Goal: Task Accomplishment & Management: Complete application form

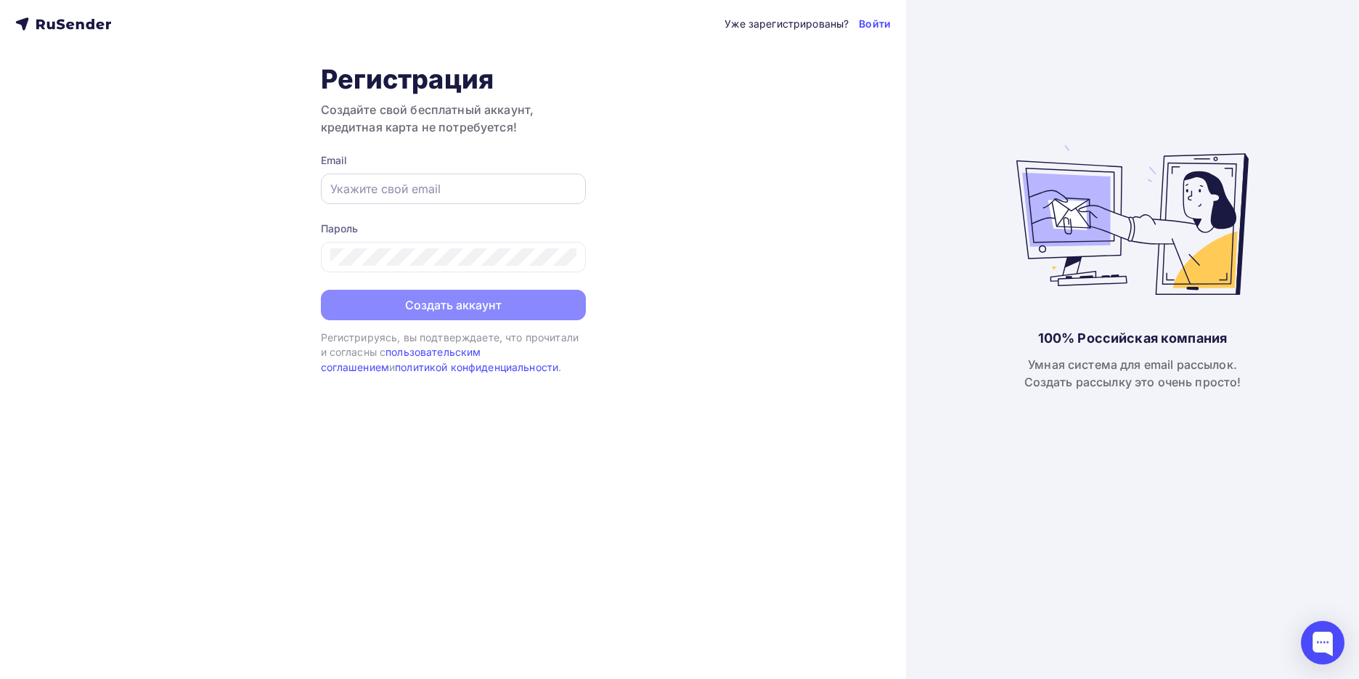
click at [415, 191] on input "text" at bounding box center [453, 188] width 246 height 17
type input "[EMAIL_ADDRESS][DOMAIN_NAME]"
click at [503, 240] on div "Пароль" at bounding box center [453, 246] width 265 height 51
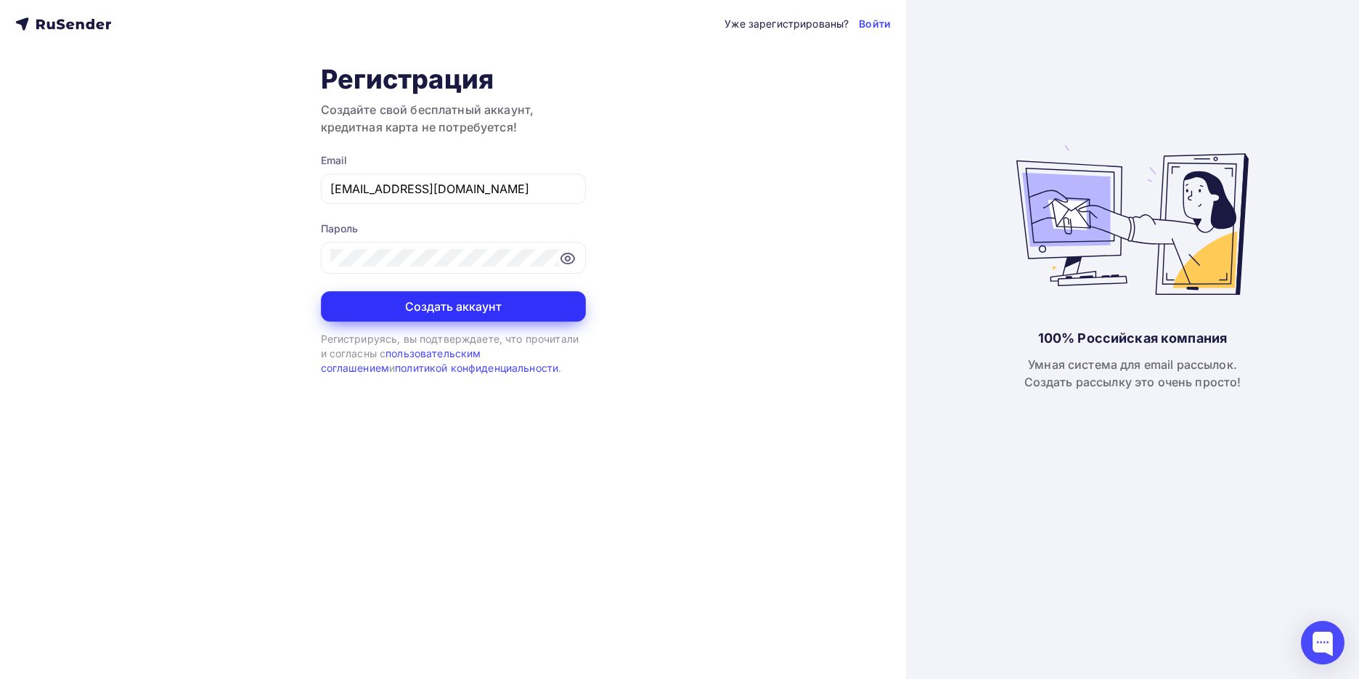
click at [502, 306] on button "Создать аккаунт" at bounding box center [453, 306] width 265 height 30
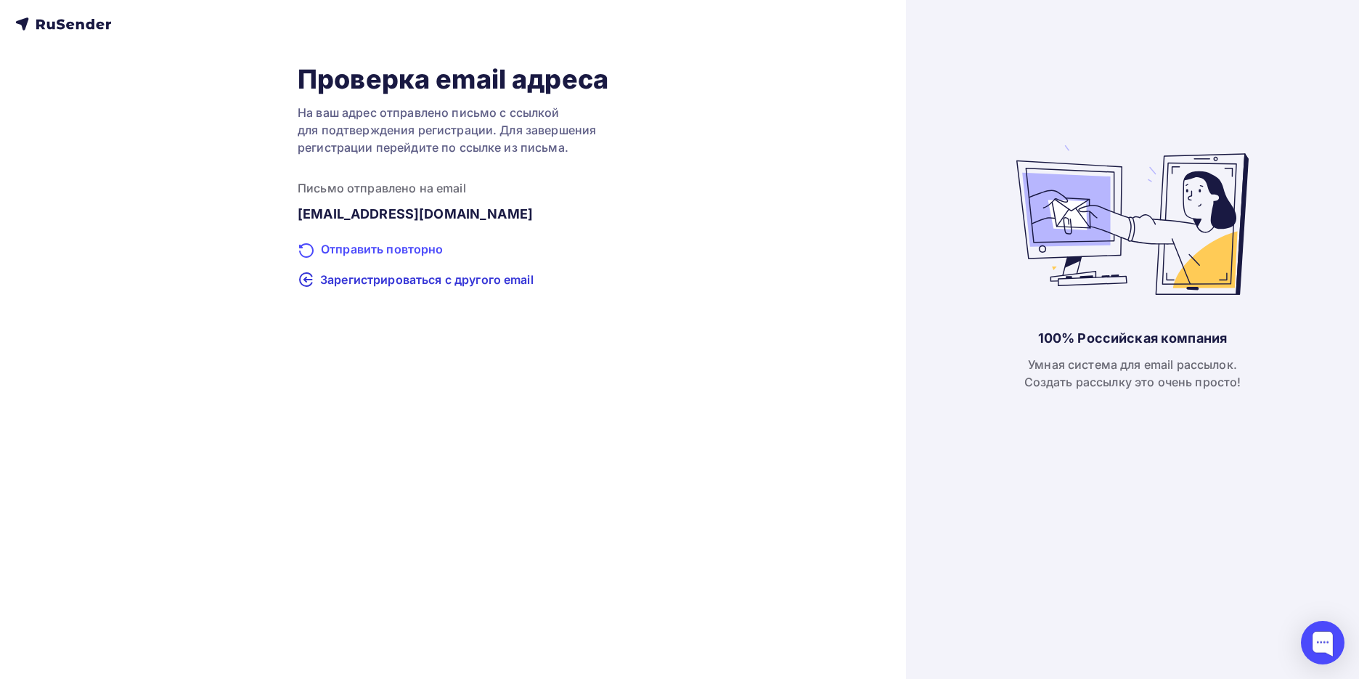
click at [422, 249] on div "Отправить повторно" at bounding box center [453, 249] width 311 height 19
